Goal: Task Accomplishment & Management: Use online tool/utility

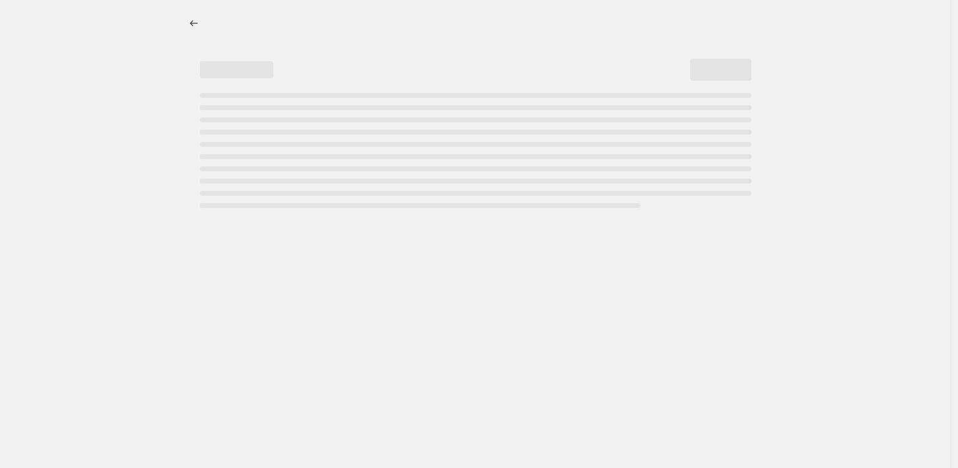
select select "percentage"
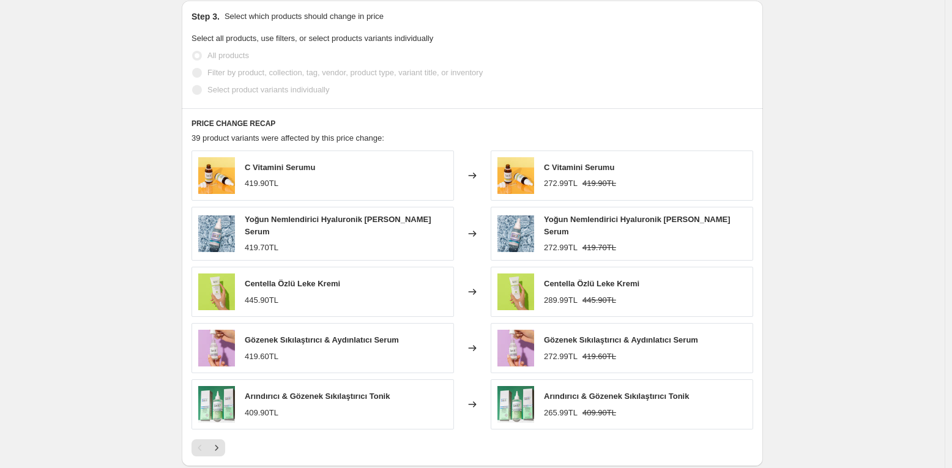
scroll to position [844, 0]
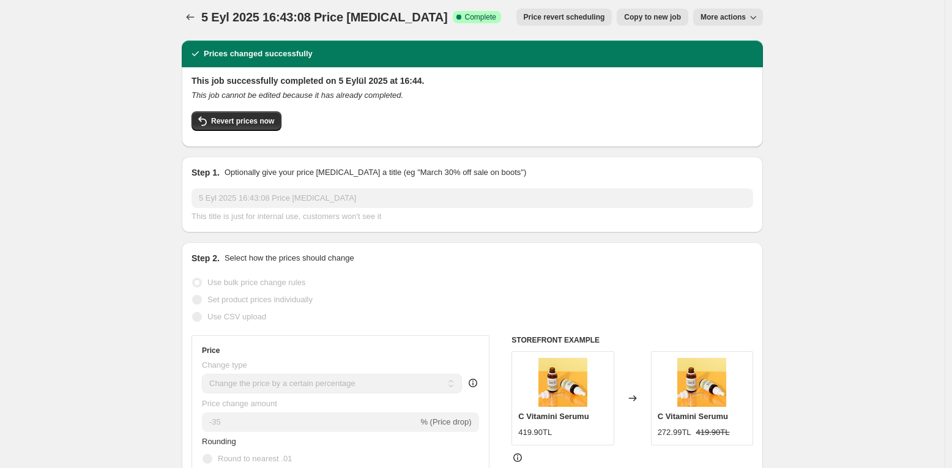
scroll to position [0, 0]
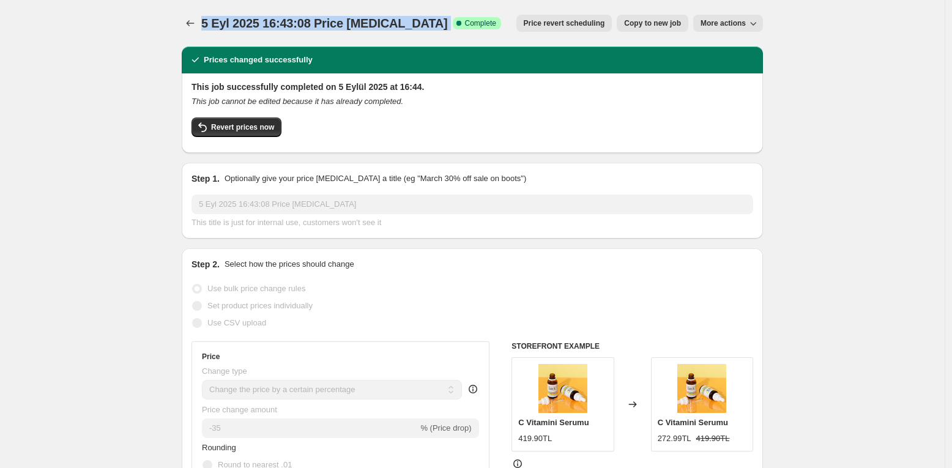
drag, startPoint x: 301, startPoint y: 13, endPoint x: 442, endPoint y: 19, distance: 140.8
click at [442, 19] on div "5 Eyl 2025 16:43:08 Price [MEDICAL_DATA]. This page is ready 5 Eyl 2025 16:43:0…" at bounding box center [472, 23] width 581 height 46
click at [359, 26] on span "5 Eyl 2025 16:43:08 Price [MEDICAL_DATA]" at bounding box center [324, 23] width 247 height 13
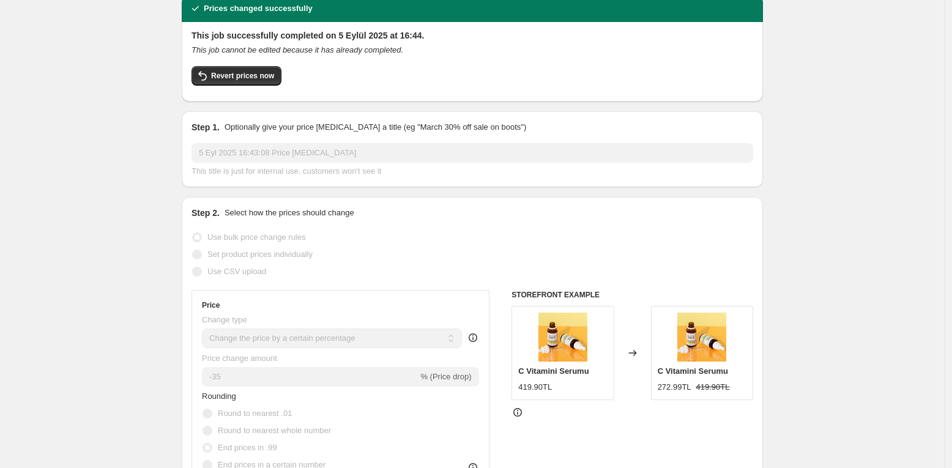
scroll to position [111, 0]
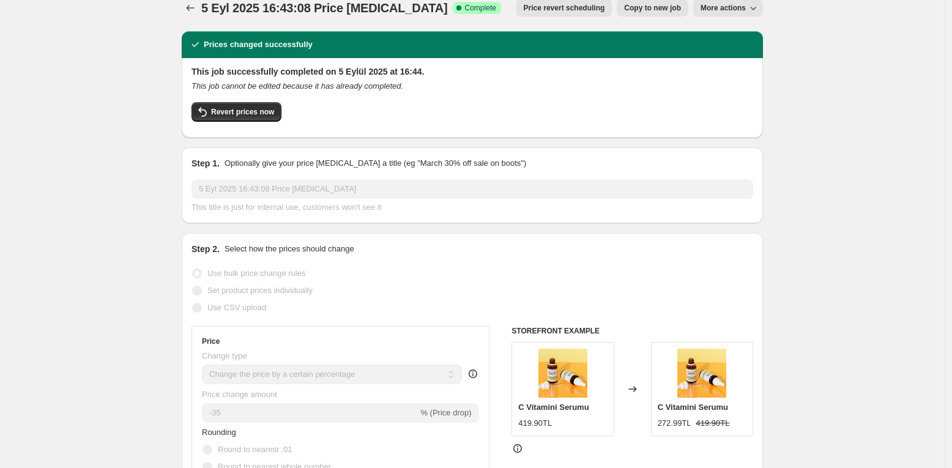
scroll to position [31, 0]
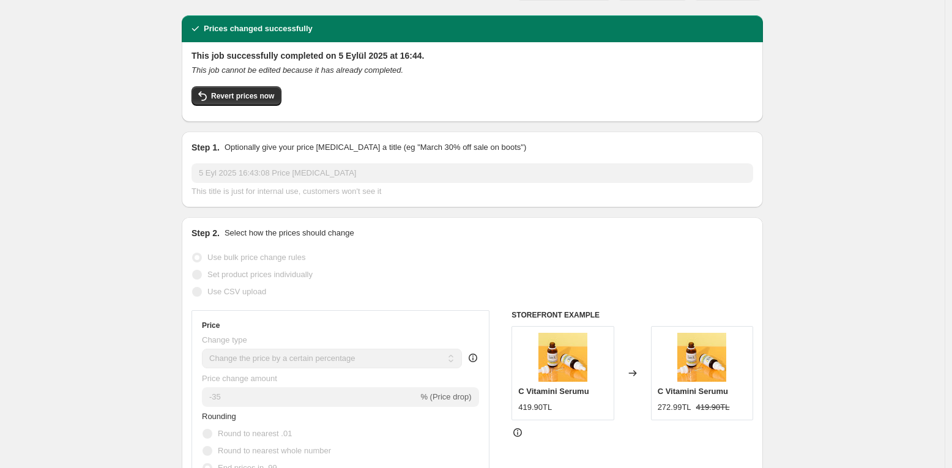
drag, startPoint x: 304, startPoint y: 102, endPoint x: 161, endPoint y: 72, distance: 146.1
click at [250, 92] on span "Revert prices now" at bounding box center [242, 96] width 63 height 10
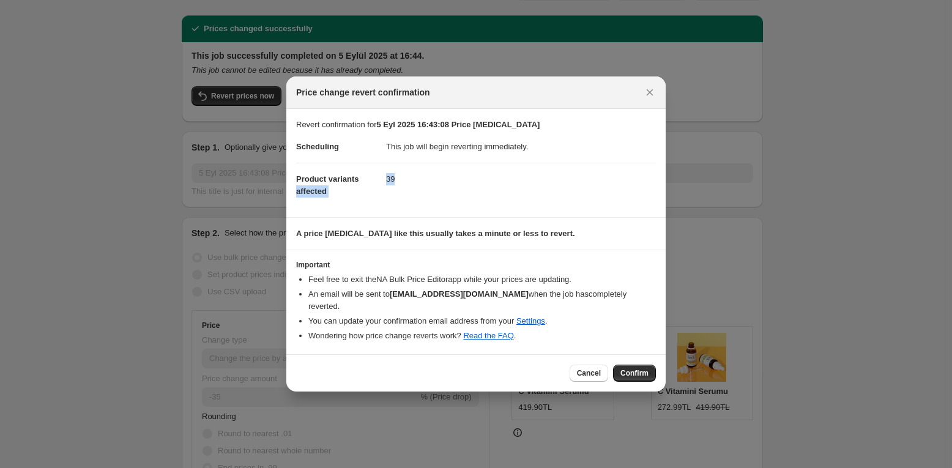
drag, startPoint x: 384, startPoint y: 190, endPoint x: 397, endPoint y: 188, distance: 13.0
click at [397, 188] on dl "Scheduling This job will begin reverting immediately. Product variants affected…" at bounding box center [476, 169] width 360 height 76
click at [409, 238] on b "A price [MEDICAL_DATA] like this usually takes a minute or less to revert." at bounding box center [435, 233] width 279 height 9
click at [298, 238] on b "A price [MEDICAL_DATA] like this usually takes a minute or less to revert." at bounding box center [435, 233] width 279 height 9
click at [302, 238] on b "A price [MEDICAL_DATA] like this usually takes a minute or less to revert." at bounding box center [435, 233] width 279 height 9
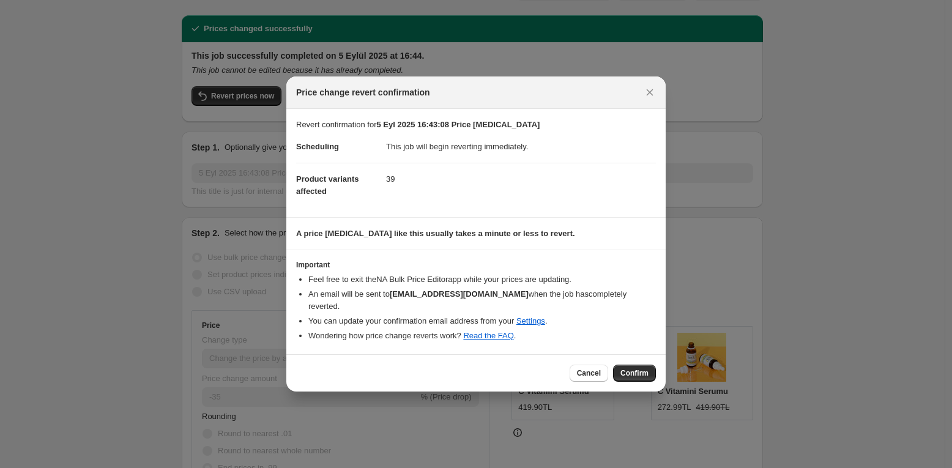
drag, startPoint x: 410, startPoint y: 295, endPoint x: 536, endPoint y: 299, distance: 126.1
click at [536, 299] on ul "Feel free to exit the NA Bulk Price Editor app while your prices are updating. …" at bounding box center [476, 307] width 360 height 69
drag, startPoint x: 334, startPoint y: 287, endPoint x: 514, endPoint y: 295, distance: 180.6
click at [514, 295] on ul "Feel free to exit the NA Bulk Price Editor app while your prices are updating. …" at bounding box center [476, 307] width 360 height 69
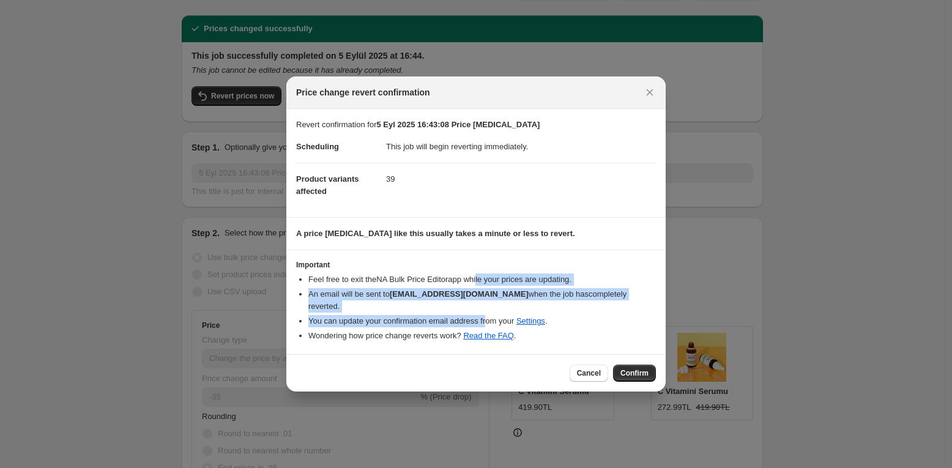
drag, startPoint x: 492, startPoint y: 286, endPoint x: 499, endPoint y: 309, distance: 23.4
click at [499, 309] on ul "Feel free to exit the NA Bulk Price Editor app while your prices are updating. …" at bounding box center [476, 307] width 360 height 69
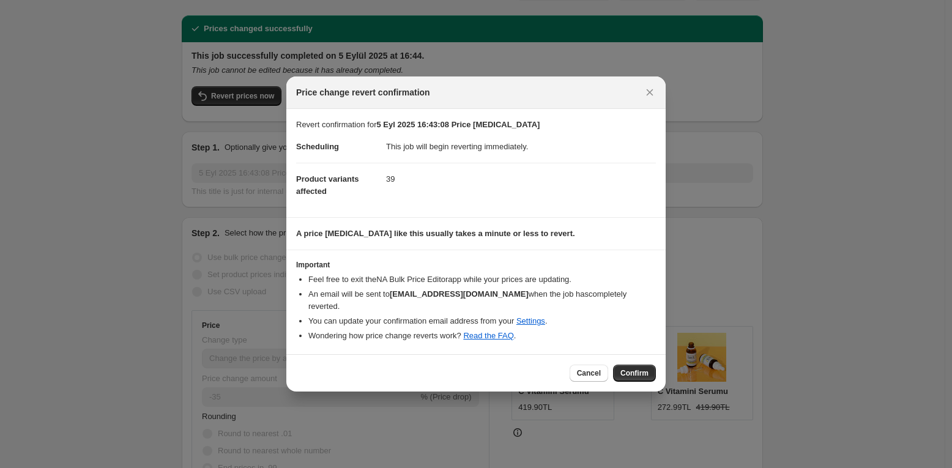
click at [324, 315] on li "You can update your confirmation email address from your Settings ." at bounding box center [481, 321] width 347 height 12
drag, startPoint x: 418, startPoint y: 155, endPoint x: 563, endPoint y: 161, distance: 145.1
click at [563, 161] on dl "Scheduling This job will begin reverting immediately. Product variants affected…" at bounding box center [476, 169] width 360 height 76
drag, startPoint x: 464, startPoint y: 171, endPoint x: 423, endPoint y: 157, distance: 43.0
click at [464, 171] on dd "39" at bounding box center [521, 179] width 270 height 32
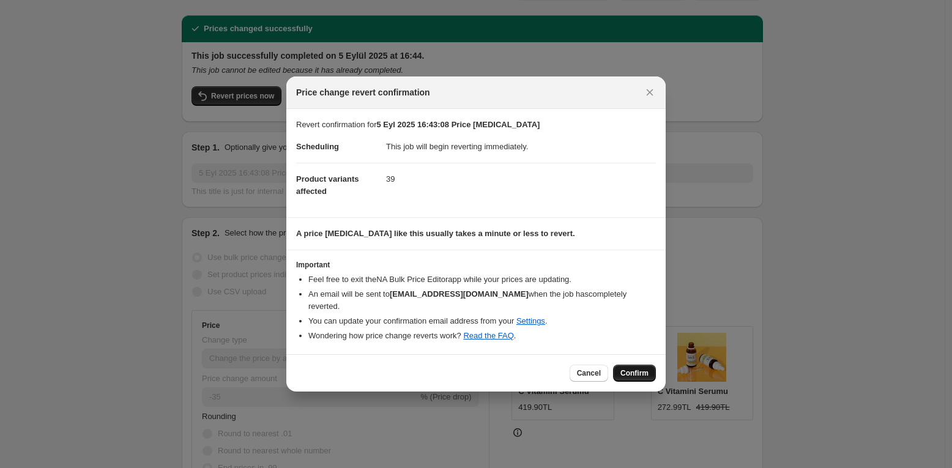
click at [645, 368] on span "Confirm" at bounding box center [634, 373] width 28 height 10
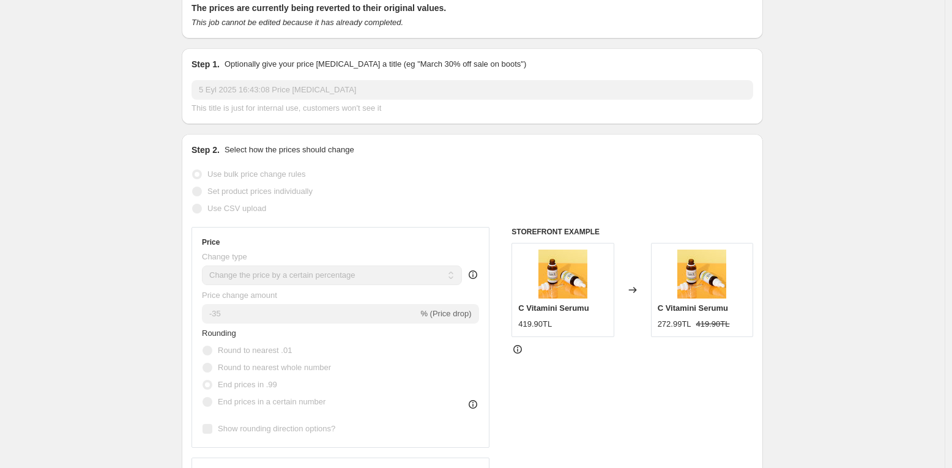
scroll to position [163, 0]
